Goal: Navigation & Orientation: Understand site structure

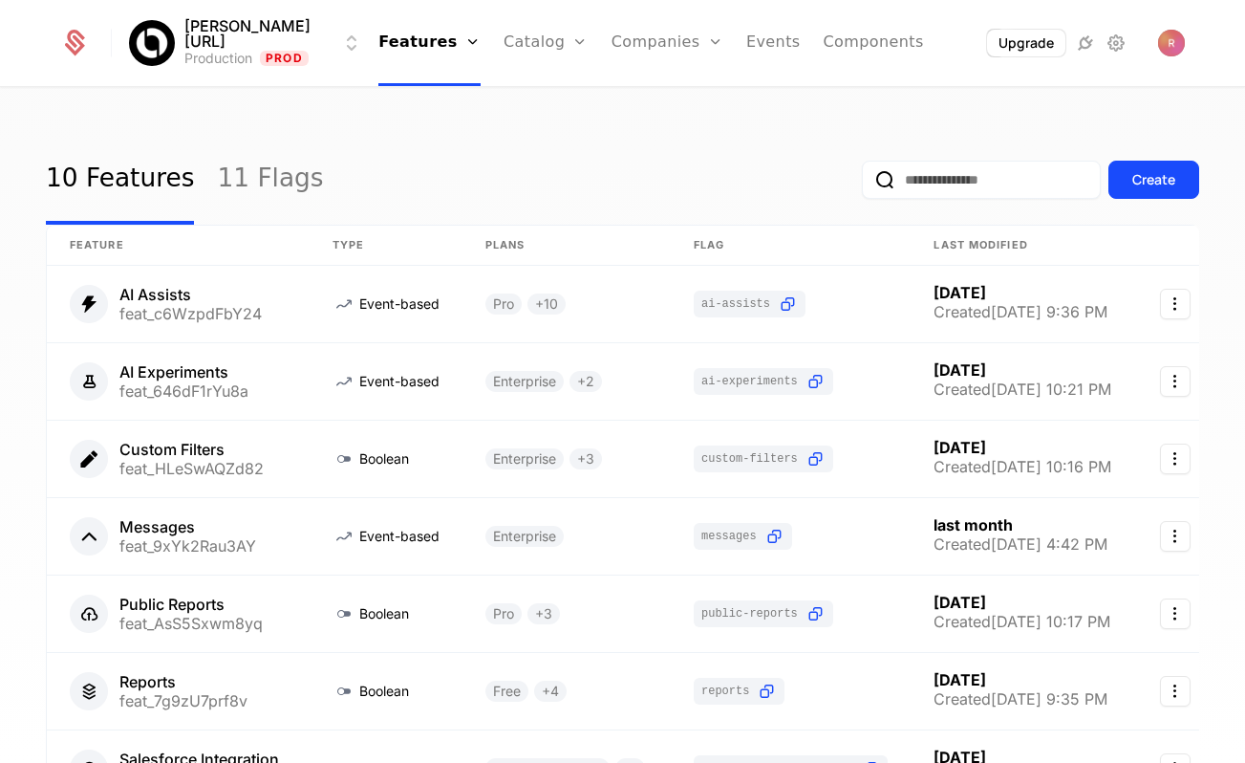
click at [504, 28] on link "Catalog" at bounding box center [546, 43] width 85 height 86
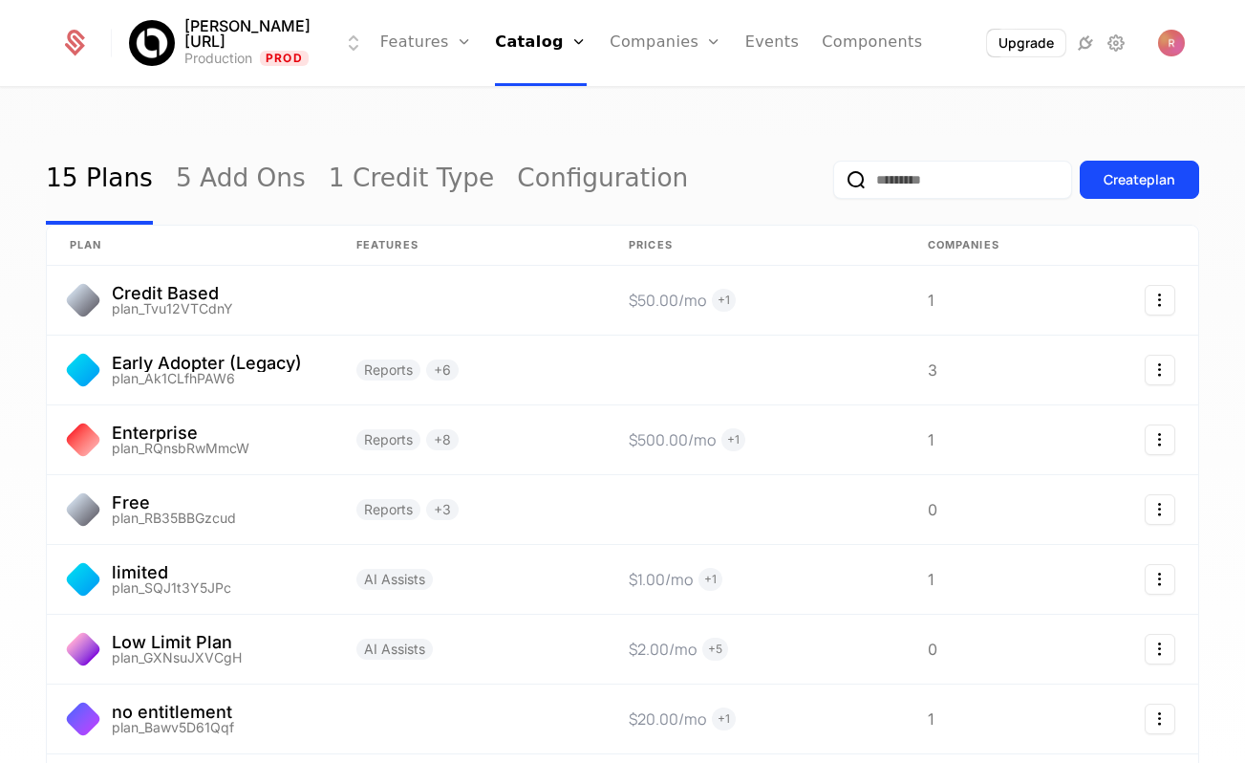
click at [428, 132] on link "Flags" at bounding box center [447, 124] width 88 height 15
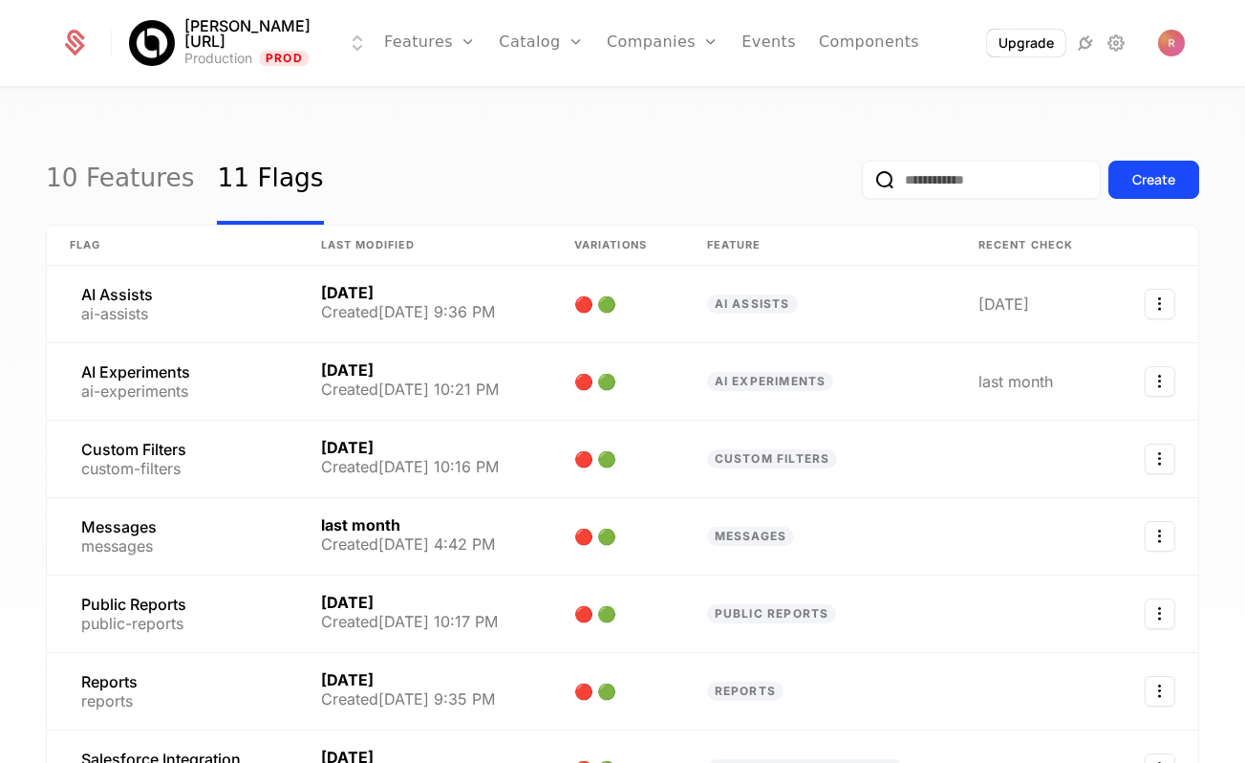
click at [538, 50] on link "Catalog" at bounding box center [541, 43] width 85 height 86
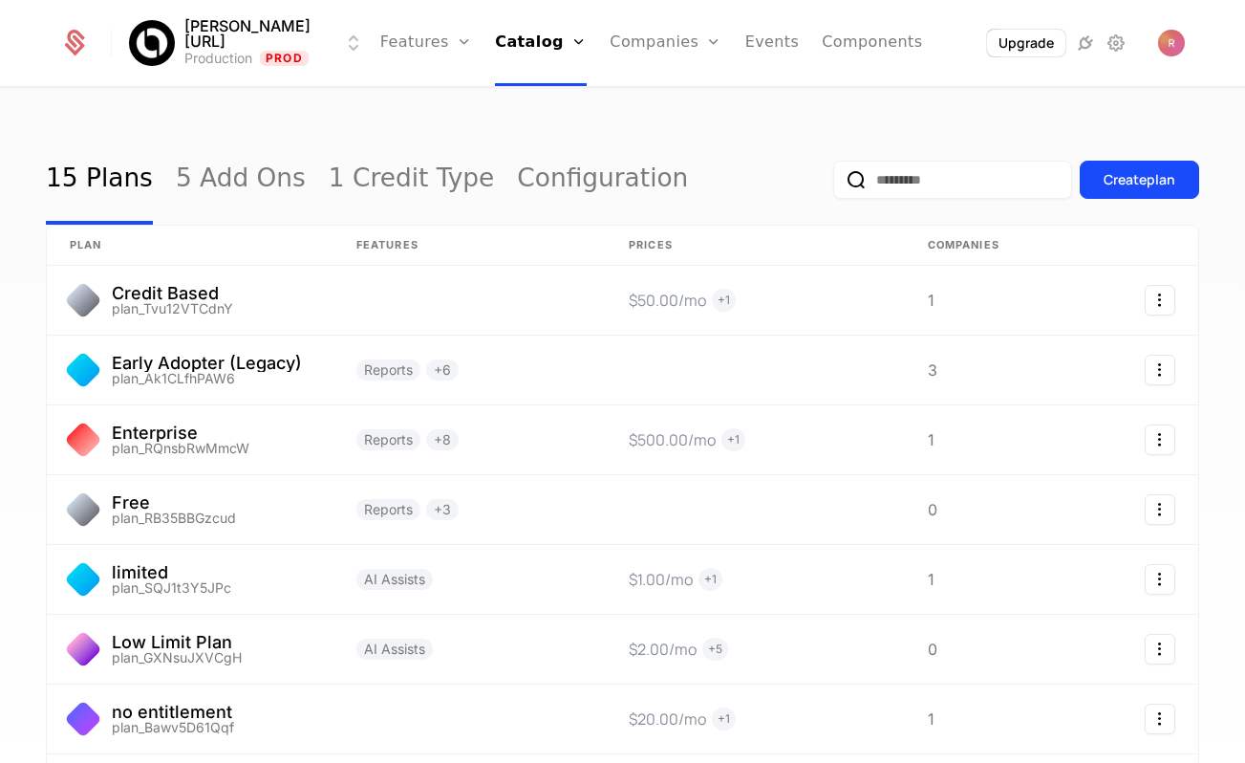
click at [640, 66] on link "Companies" at bounding box center [666, 43] width 112 height 86
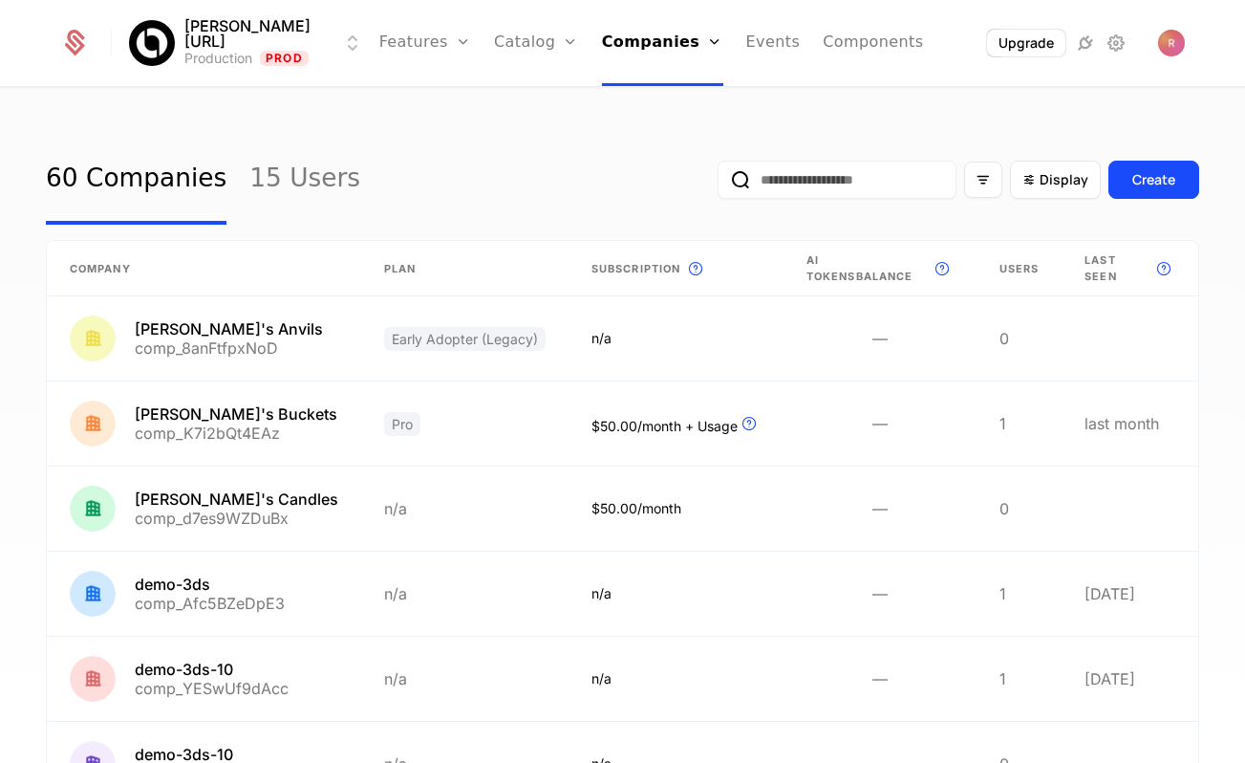
click at [411, 44] on link "Features" at bounding box center [425, 43] width 92 height 86
